Goal: Information Seeking & Learning: Learn about a topic

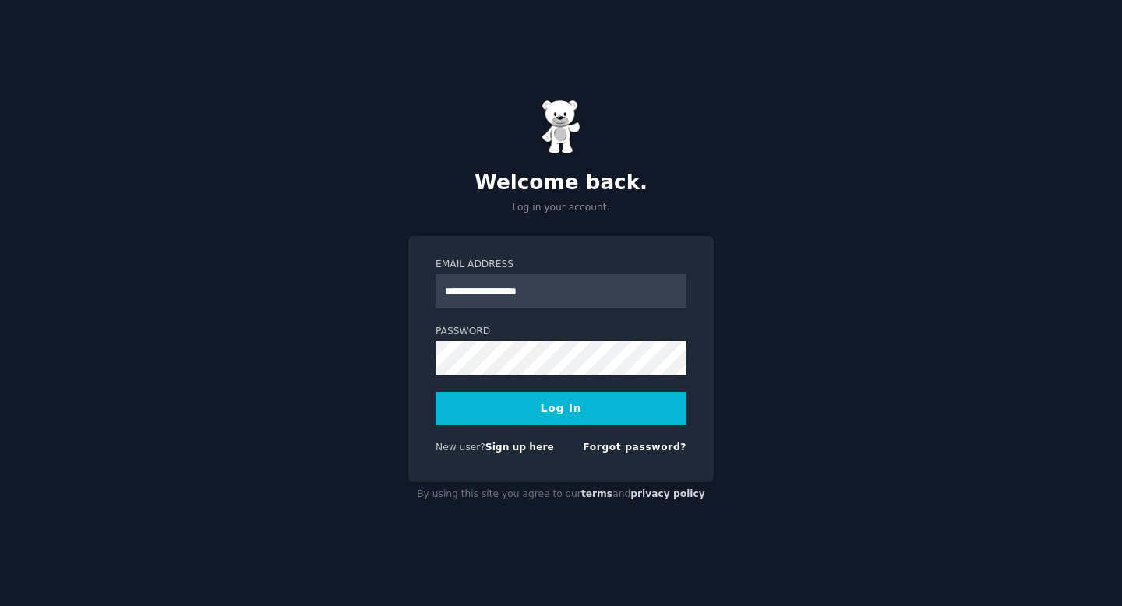
type input "**********"
click at [551, 415] on button "Log In" at bounding box center [561, 408] width 251 height 33
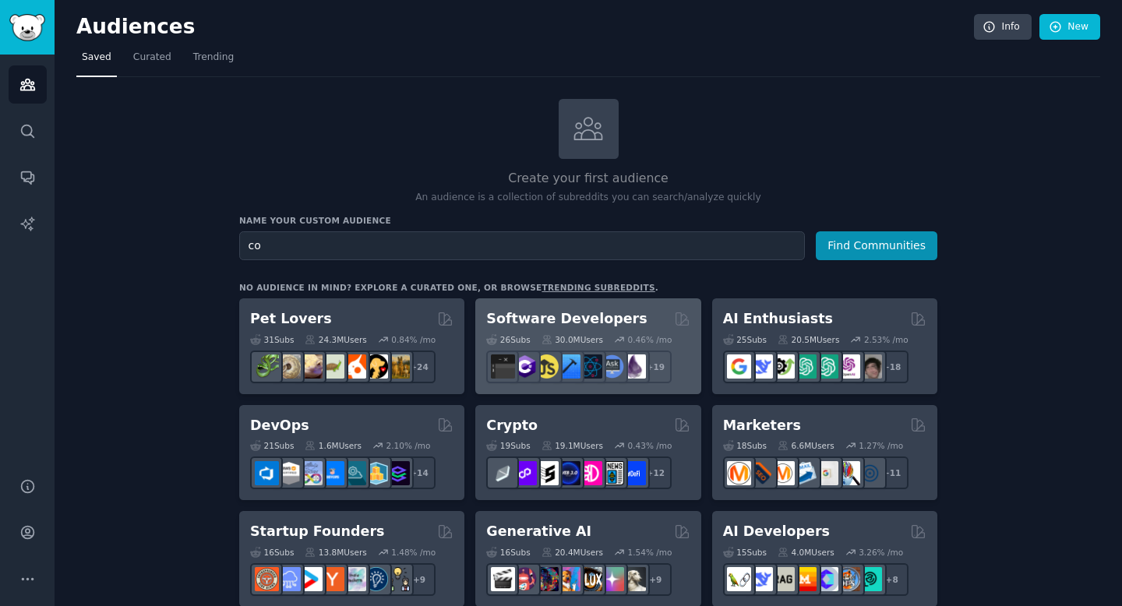
type input "c"
type input "f"
type input "meta ads course"
click at [816, 231] on button "Find Communities" at bounding box center [877, 245] width 122 height 29
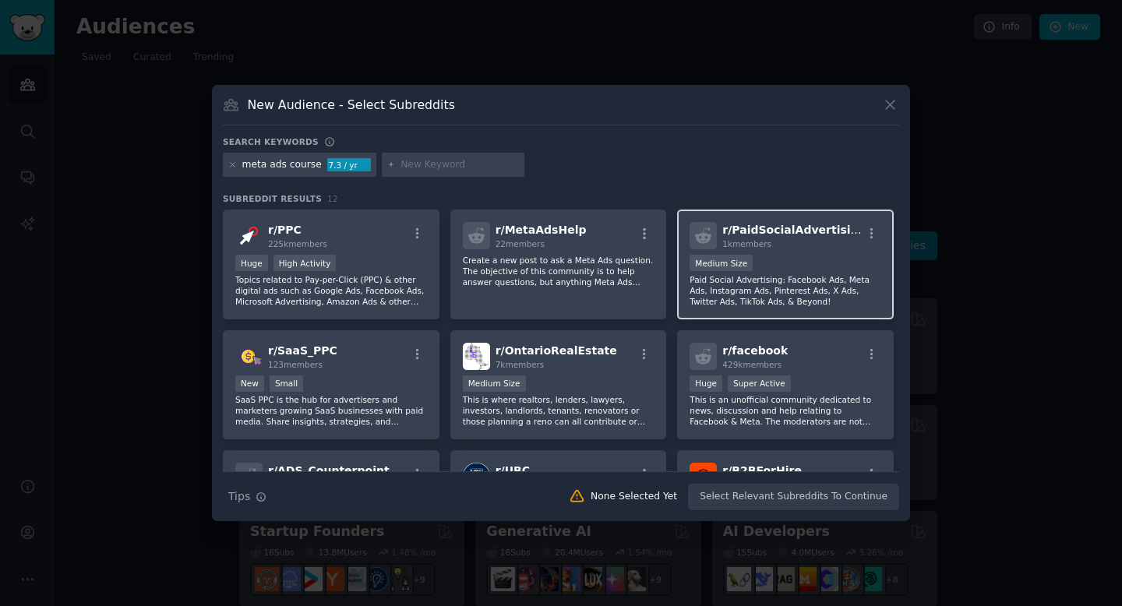
click at [793, 270] on div "1000 - 10,000 members Medium Size" at bounding box center [786, 264] width 192 height 19
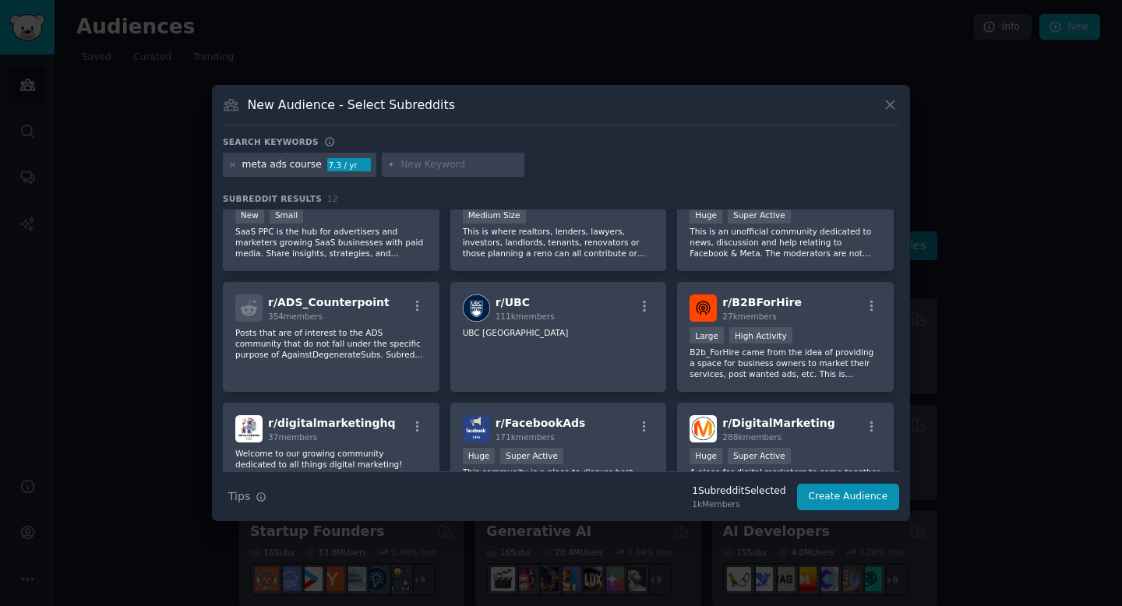
scroll to position [182, 0]
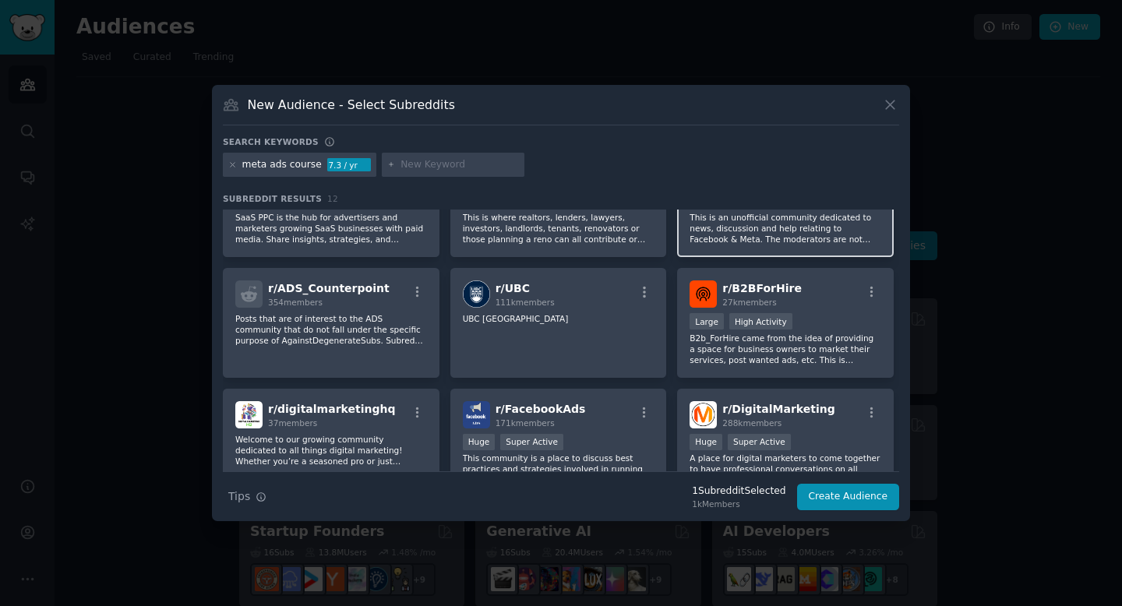
click at [823, 228] on p "This is an unofficial community dedicated to news, discussion and help relating…" at bounding box center [786, 228] width 192 height 33
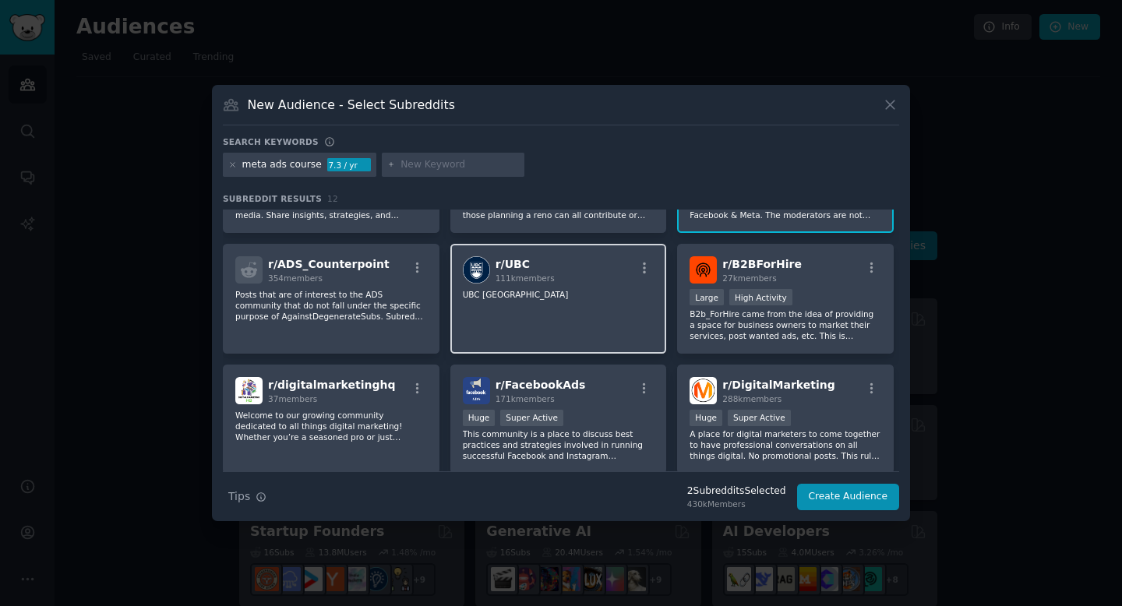
scroll to position [208, 0]
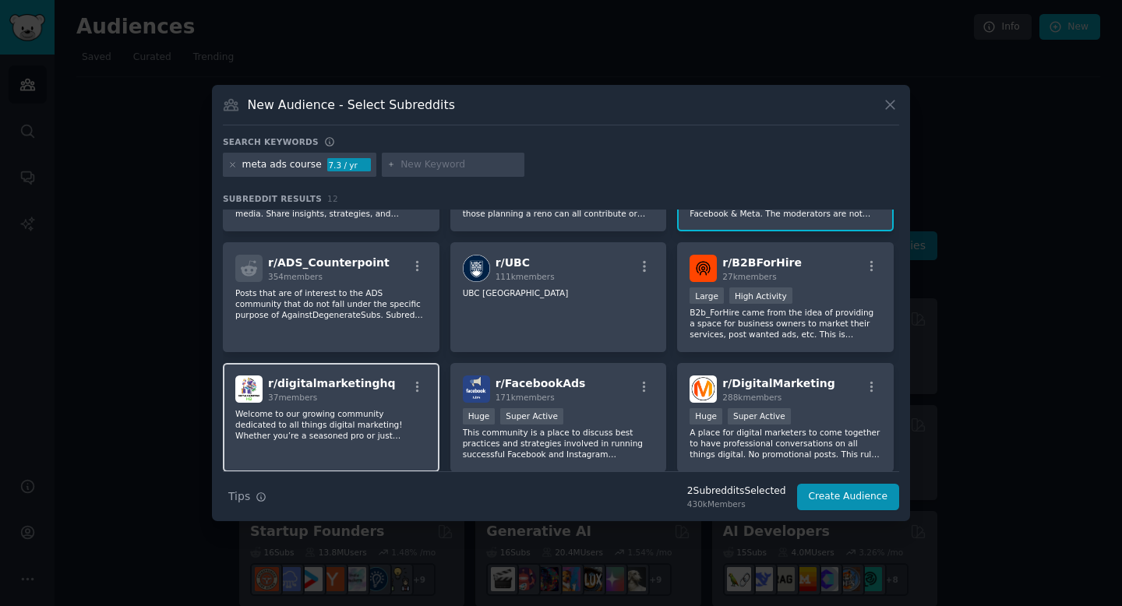
click at [323, 433] on p "Welcome to our growing community dedicated to all things digital marketing! Whe…" at bounding box center [331, 424] width 192 height 33
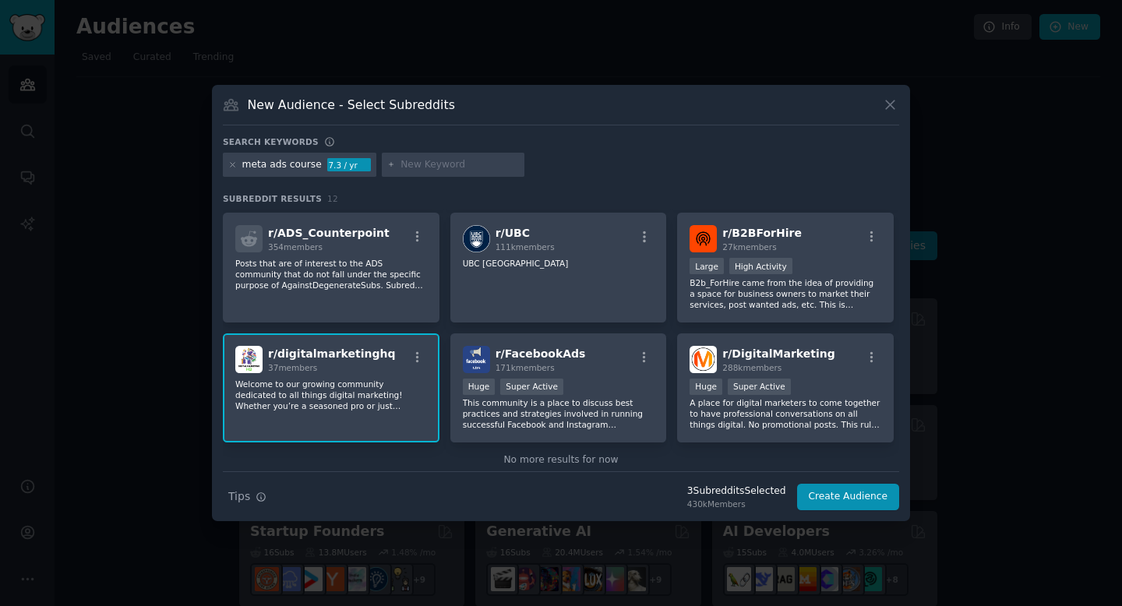
scroll to position [249, 0]
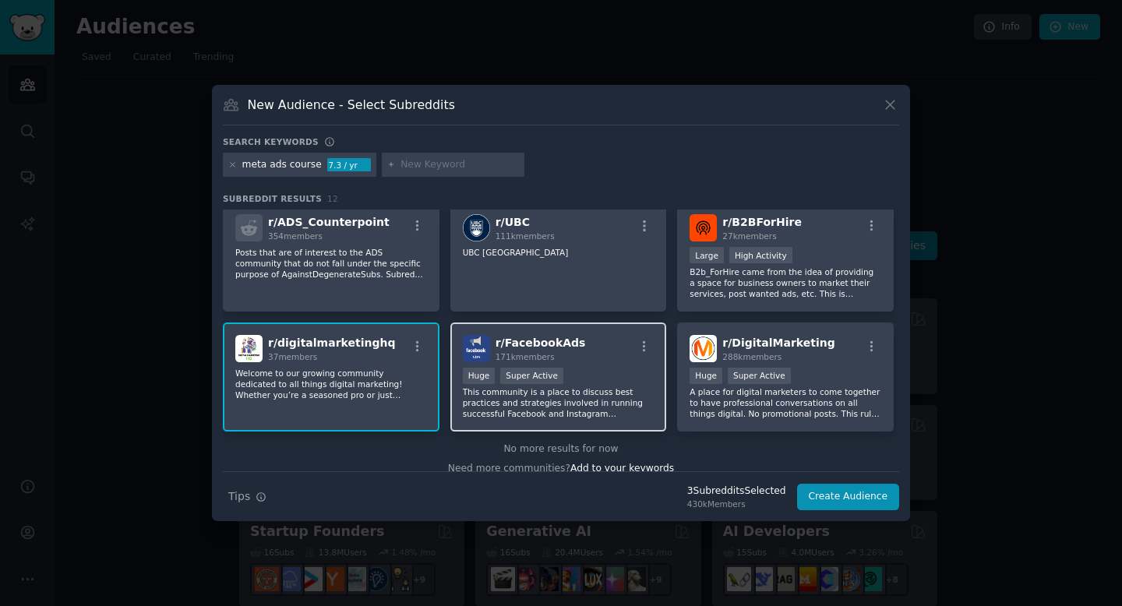
click at [567, 424] on div "r/ FacebookAds 171k members Huge Super Active This community is a place to disc…" at bounding box center [558, 378] width 217 height 110
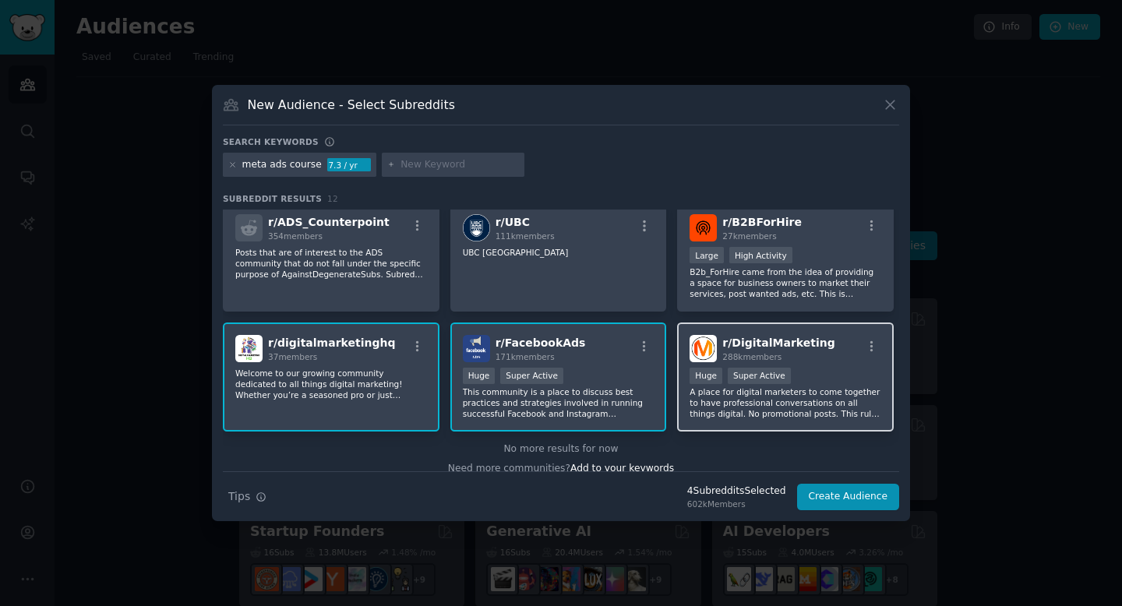
click at [764, 423] on div "r/ DigitalMarketing 288k members Huge Super Active A place for digital marketer…" at bounding box center [785, 378] width 217 height 110
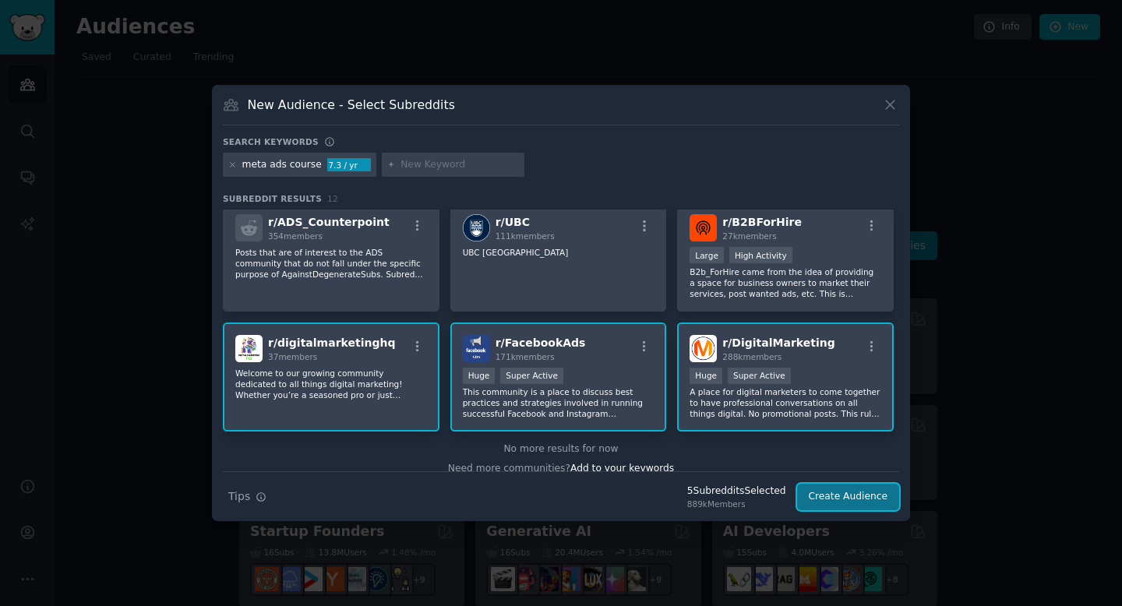
click at [852, 501] on button "Create Audience" at bounding box center [848, 497] width 103 height 26
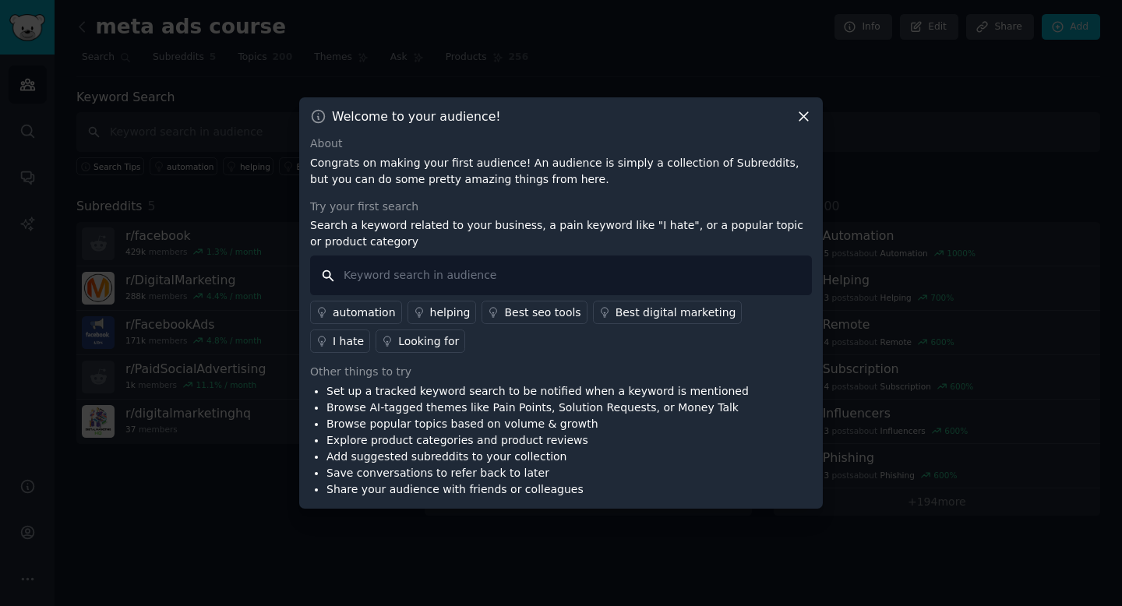
click at [587, 260] on input "text" at bounding box center [561, 276] width 502 height 40
type input "i want a course"
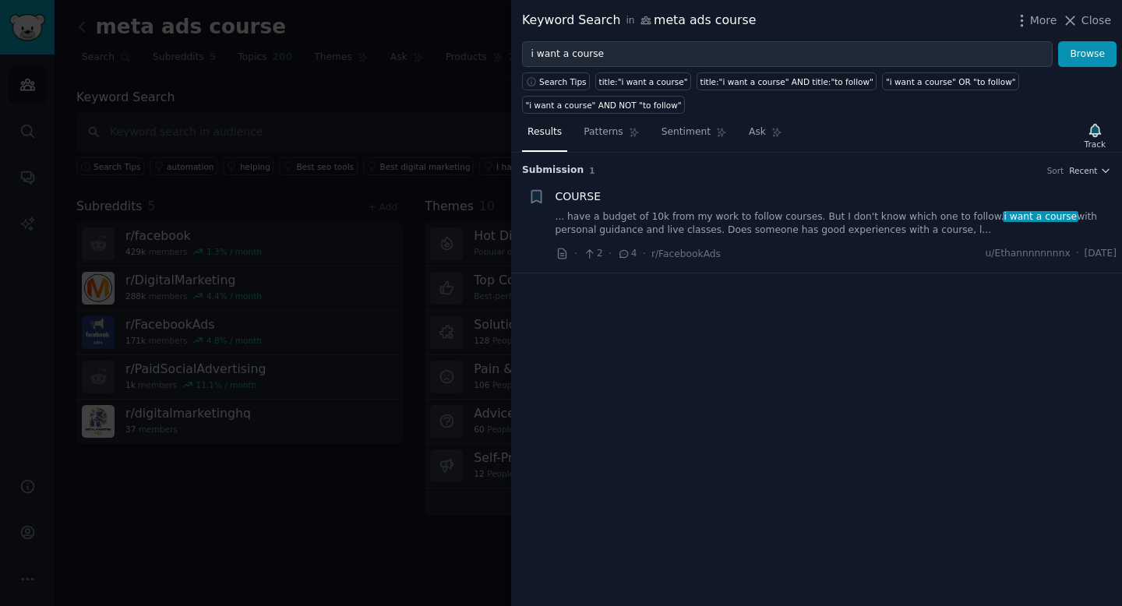
click at [772, 209] on div "COURSE ... have a budget of 10k from my work to follow courses. But I don't kno…" at bounding box center [837, 213] width 562 height 49
click at [839, 230] on link "... have a budget of 10k from my work to follow courses. But I don't know which…" at bounding box center [837, 223] width 562 height 27
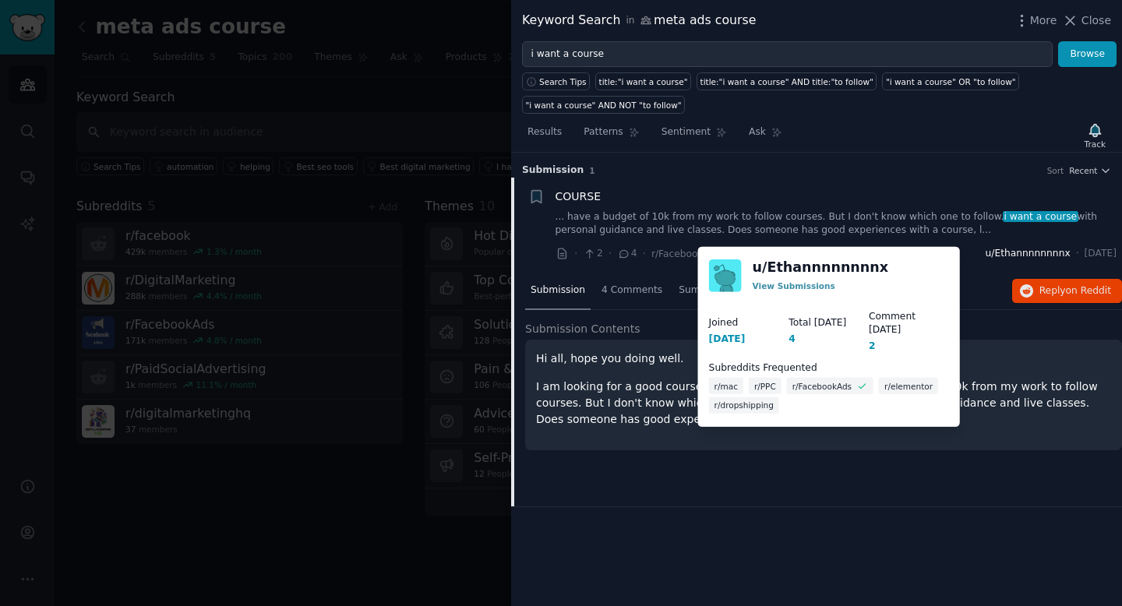
click at [1010, 253] on span "u/Ethannnnnnnnx" at bounding box center [1028, 254] width 85 height 14
copy span "Ethannnnnnnnx"
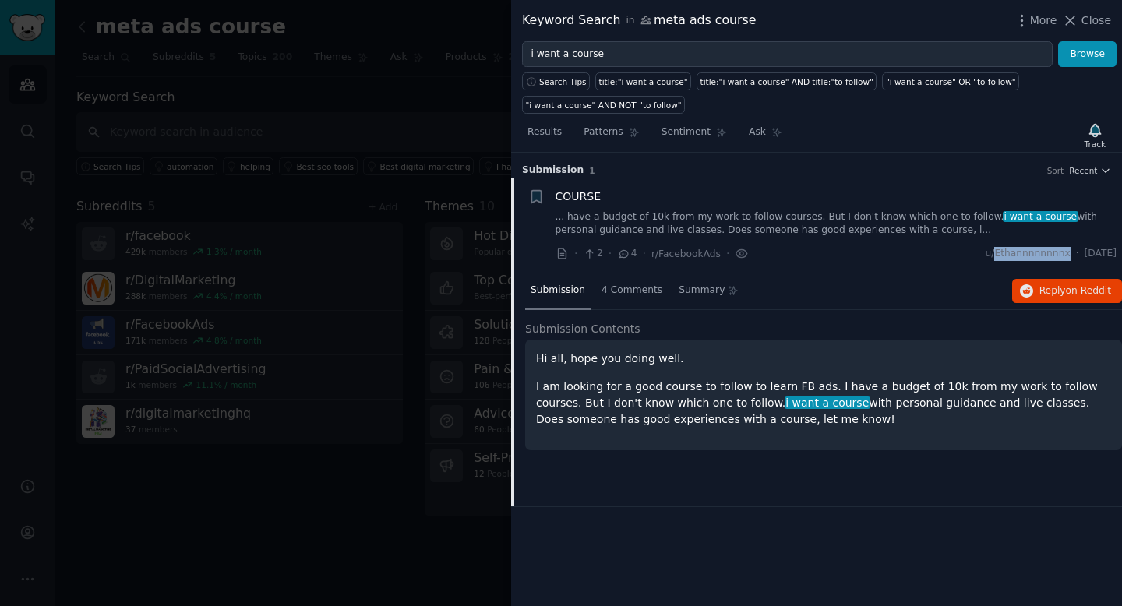
click at [397, 133] on div at bounding box center [561, 303] width 1122 height 606
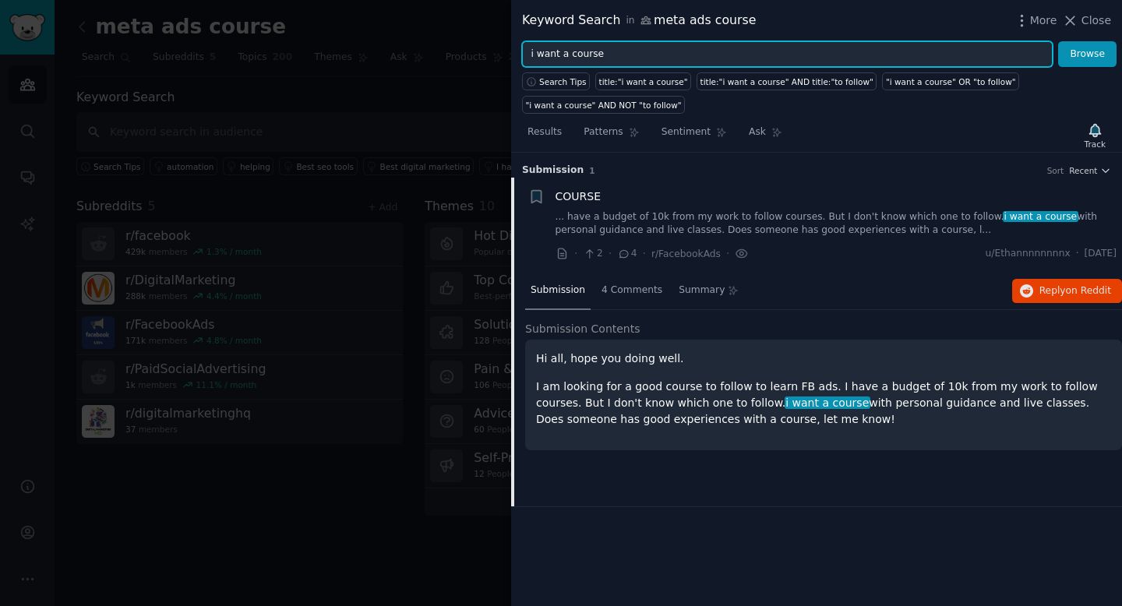
click at [661, 53] on input "i want a course" at bounding box center [787, 54] width 531 height 26
type input "meta ads course"
click at [1058, 41] on button "Browse" at bounding box center [1087, 54] width 58 height 26
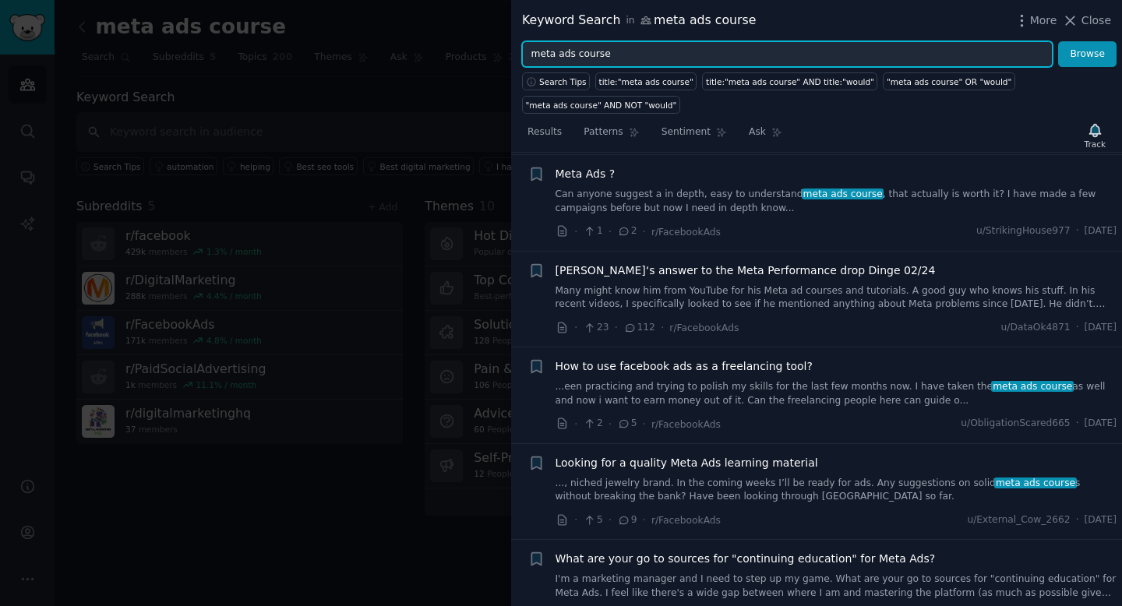
scroll to position [506, 0]
